Goal: Navigation & Orientation: Understand site structure

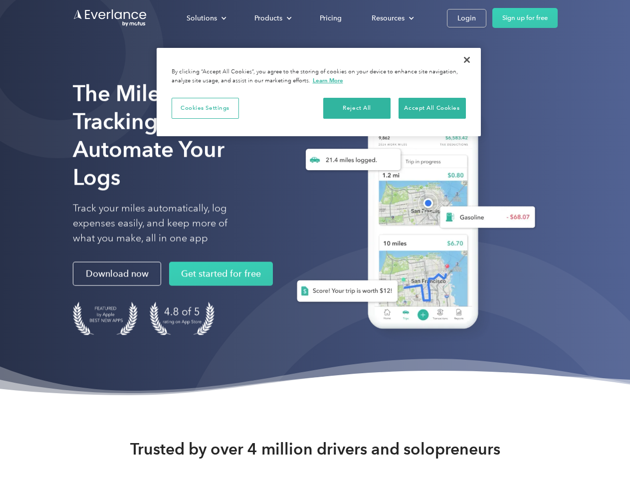
click at [206, 18] on div "Solutions" at bounding box center [202, 18] width 30 height 12
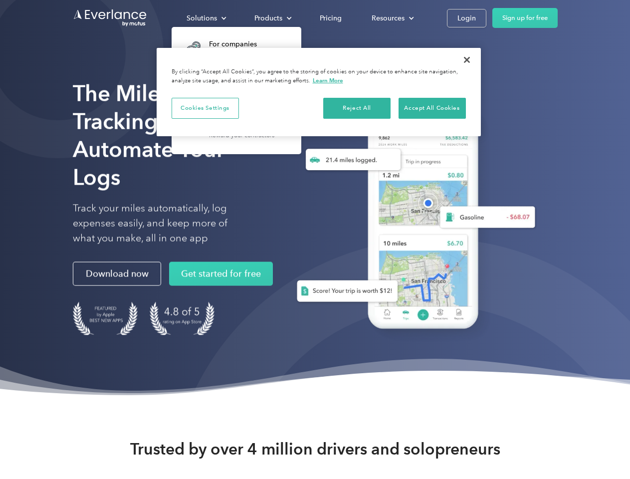
click at [272, 18] on div "Products" at bounding box center [268, 18] width 28 height 12
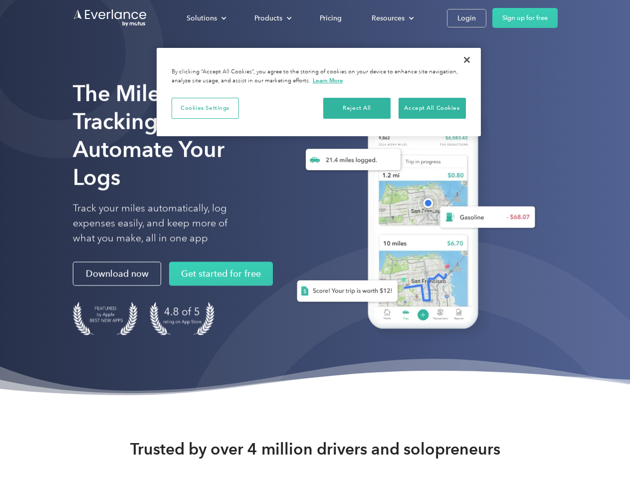
click at [392, 18] on div "Resources" at bounding box center [388, 18] width 33 height 12
click at [205, 108] on button "Cookies Settings" at bounding box center [205, 108] width 67 height 21
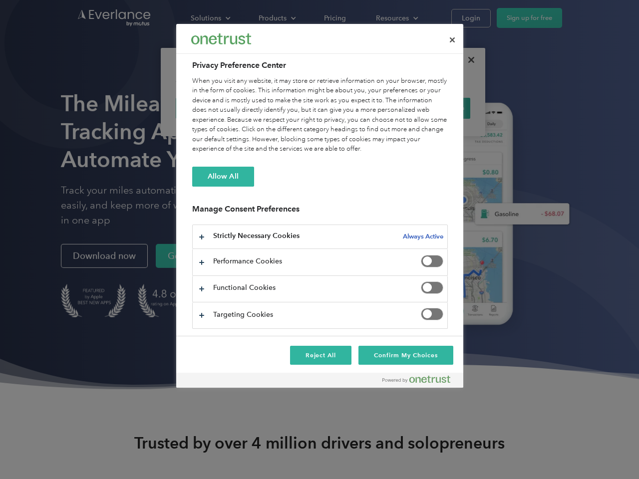
click at [357, 108] on div "When you visit any website, it may store or retrieve information on your browse…" at bounding box center [319, 115] width 255 height 78
click at [432, 108] on div "When you visit any website, it may store or retrieve information on your browse…" at bounding box center [319, 115] width 255 height 78
click at [467, 60] on div at bounding box center [319, 239] width 639 height 479
